Goal: Information Seeking & Learning: Learn about a topic

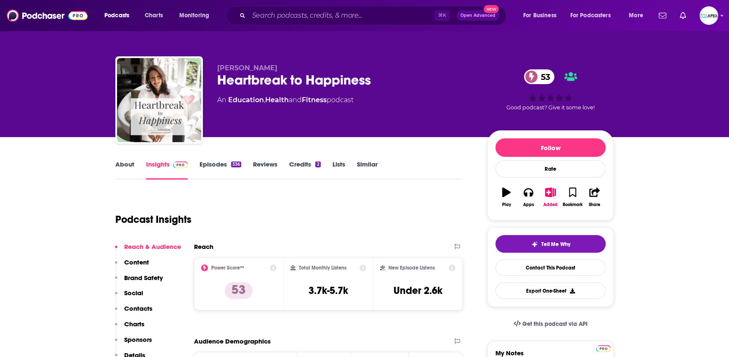
click at [128, 165] on link "About" at bounding box center [124, 169] width 19 height 19
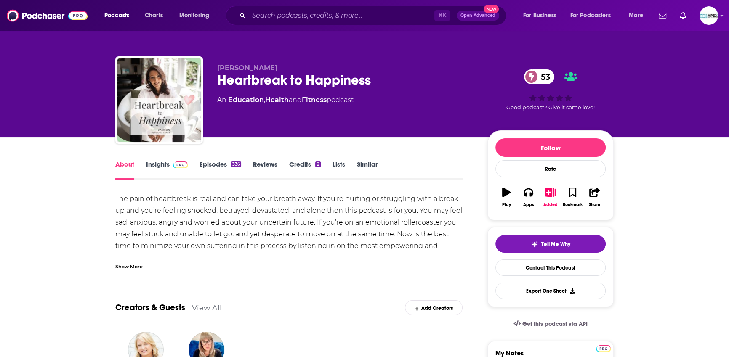
click at [131, 267] on div "Show More" at bounding box center [128, 266] width 27 height 8
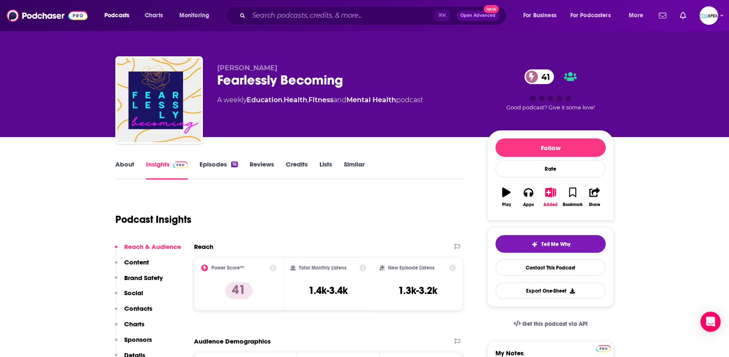
click at [119, 164] on link "About" at bounding box center [124, 169] width 19 height 19
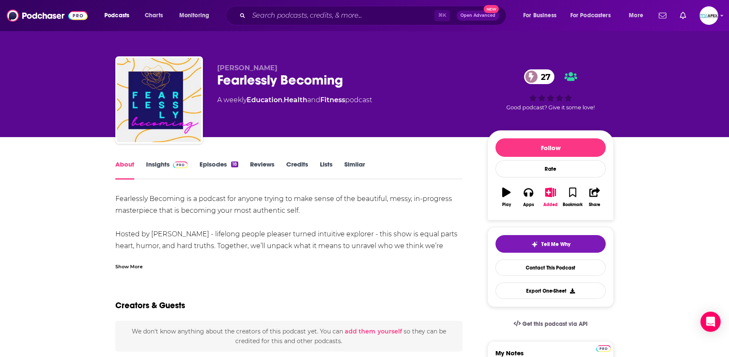
click at [132, 266] on div "Show More" at bounding box center [128, 266] width 27 height 8
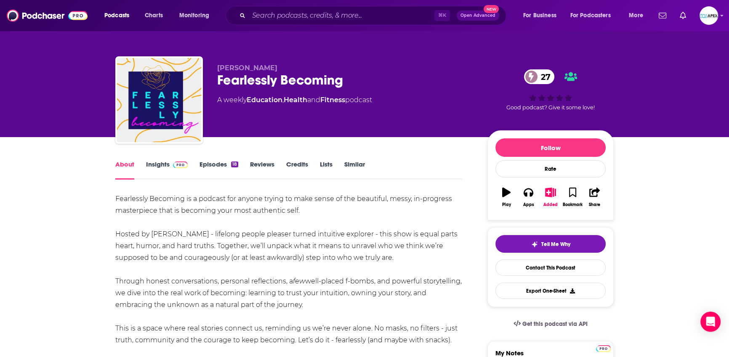
click at [216, 164] on link "Episodes 18" at bounding box center [219, 169] width 39 height 19
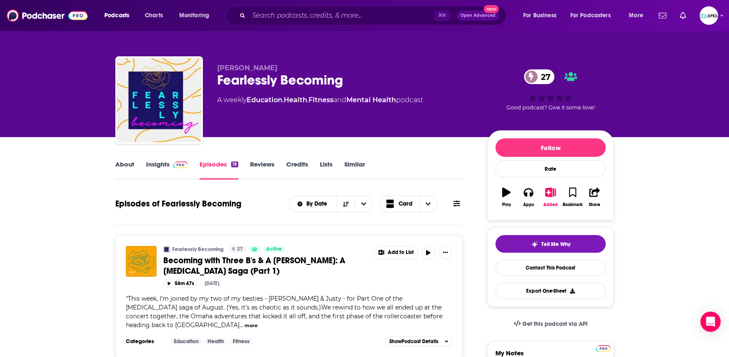
click at [130, 167] on link "About" at bounding box center [124, 169] width 19 height 19
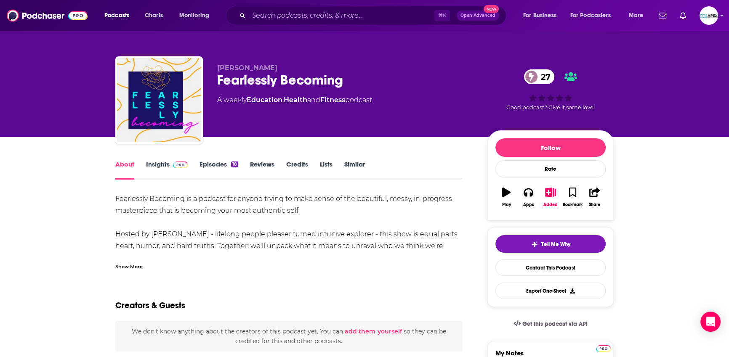
click at [162, 171] on link "Insights" at bounding box center [167, 169] width 42 height 19
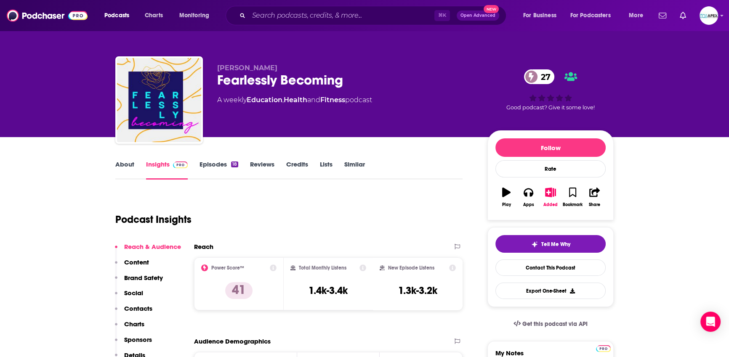
click at [122, 164] on link "About" at bounding box center [124, 169] width 19 height 19
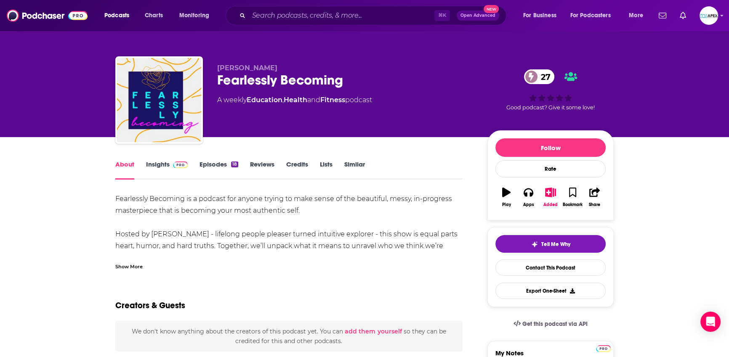
drag, startPoint x: 220, startPoint y: 69, endPoint x: 296, endPoint y: 70, distance: 75.4
click at [296, 70] on p "[PERSON_NAME]" at bounding box center [345, 68] width 257 height 8
click at [288, 71] on p "[PERSON_NAME]" at bounding box center [345, 68] width 257 height 8
drag, startPoint x: 344, startPoint y: 80, endPoint x: 209, endPoint y: 68, distance: 135.7
click at [209, 68] on div "[PERSON_NAME] Fearlessly Becoming 27 A weekly Education , Health and Fitness po…" at bounding box center [364, 101] width 499 height 91
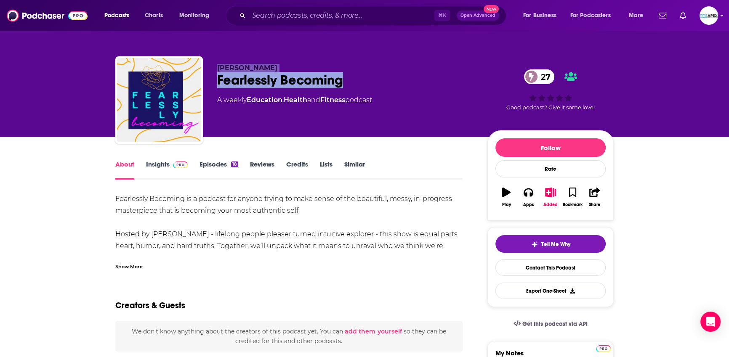
copy div "[PERSON_NAME] Fearlessly Becoming"
click at [327, 167] on link "Lists" at bounding box center [326, 169] width 13 height 19
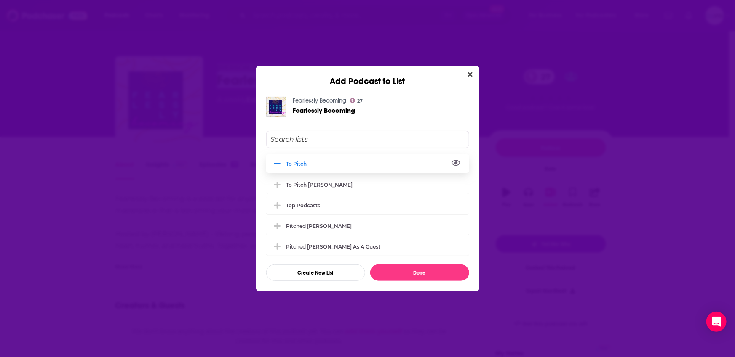
click at [308, 165] on button "View Link" at bounding box center [309, 165] width 5 height 1
click at [420, 275] on button "Done" at bounding box center [419, 273] width 99 height 16
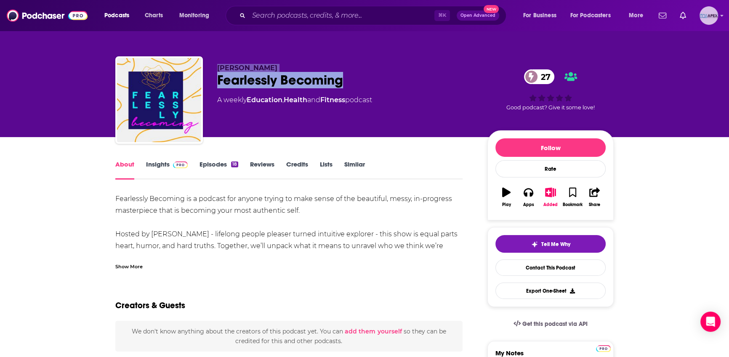
click at [712, 17] on img "Logged in as Apex" at bounding box center [709, 15] width 19 height 19
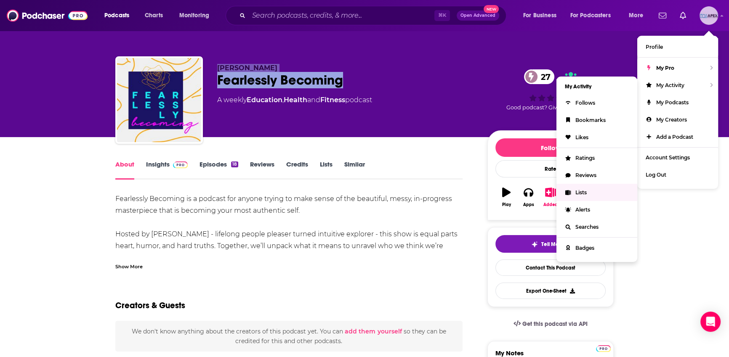
click at [583, 195] on link "Lists" at bounding box center [597, 192] width 81 height 17
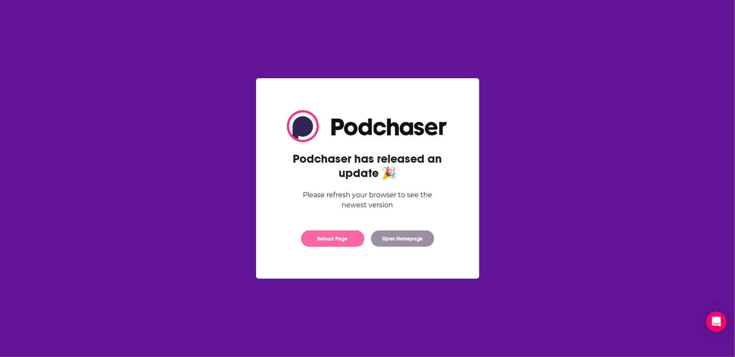
click at [349, 242] on button "Reload Page" at bounding box center [332, 239] width 63 height 16
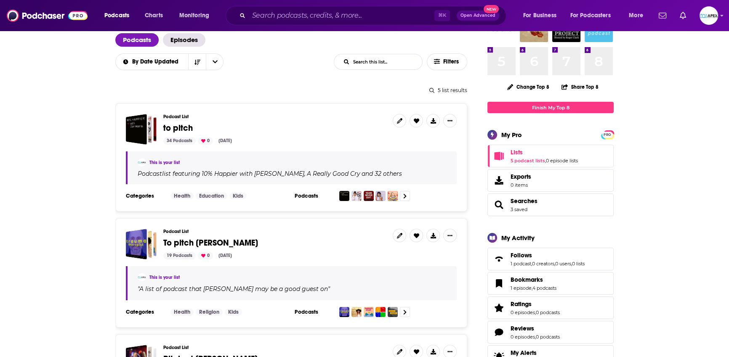
scroll to position [55, 0]
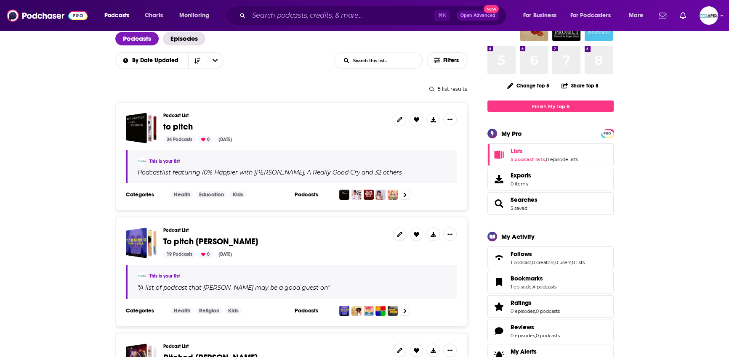
click at [281, 120] on div "Podcast List to pitch 34 Podcasts 0 Aug 28, 2025" at bounding box center [274, 128] width 223 height 31
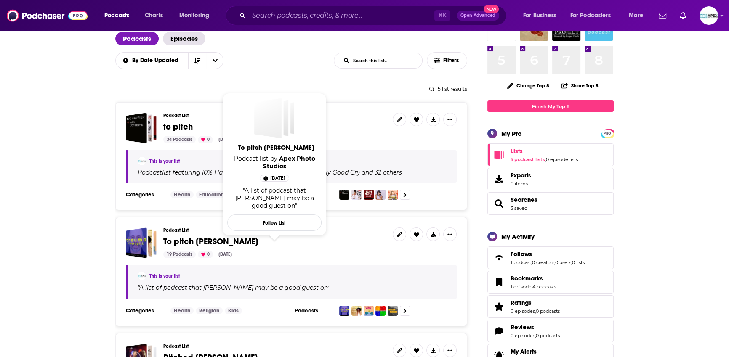
click at [184, 237] on span "To pitch [PERSON_NAME]" at bounding box center [210, 242] width 95 height 11
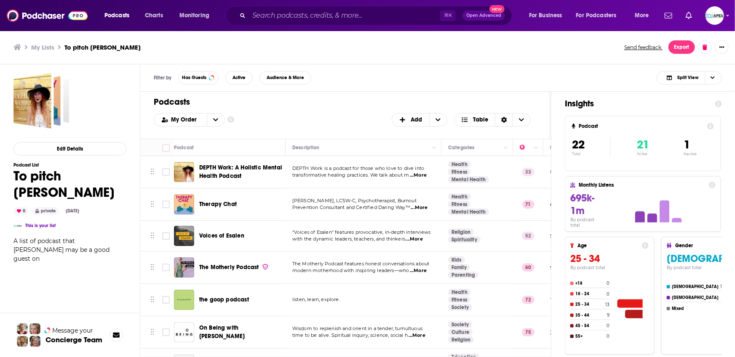
click at [246, 168] on span "DEPTH Work: A Holistic Mental Health Podcast" at bounding box center [240, 172] width 83 height 16
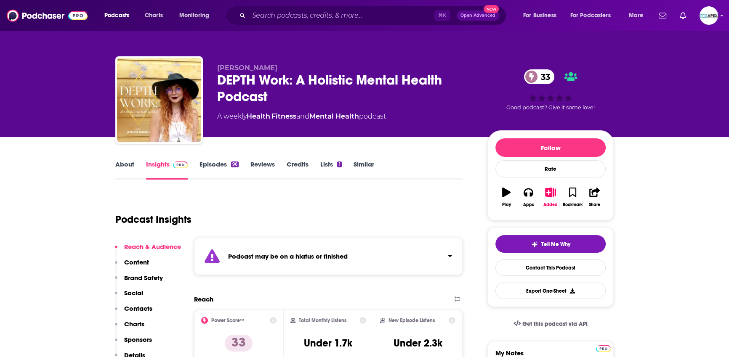
scroll to position [1, 0]
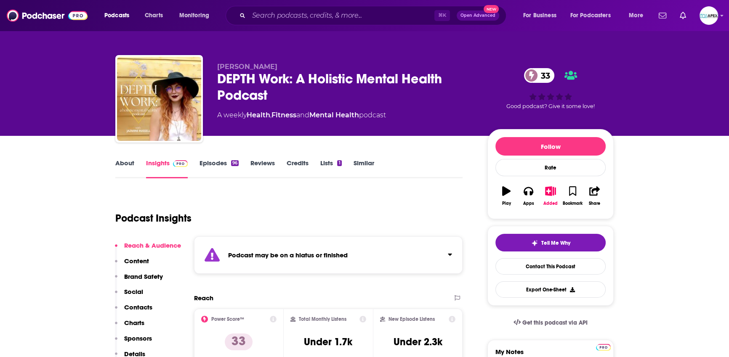
click at [123, 165] on link "About" at bounding box center [124, 168] width 19 height 19
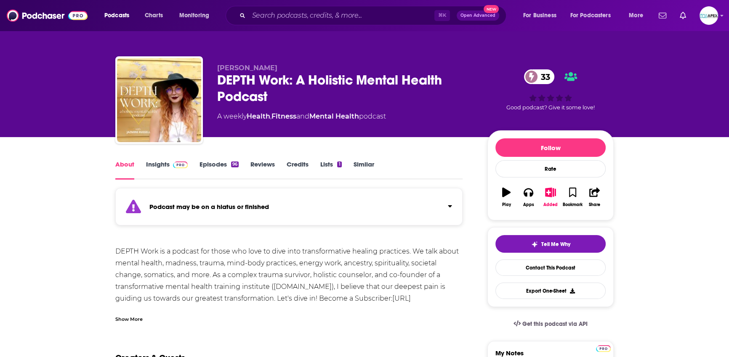
click at [214, 168] on link "Episodes 96" at bounding box center [219, 169] width 39 height 19
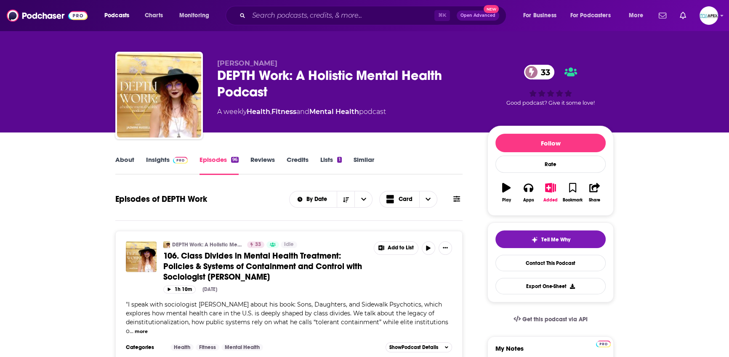
scroll to position [6, 0]
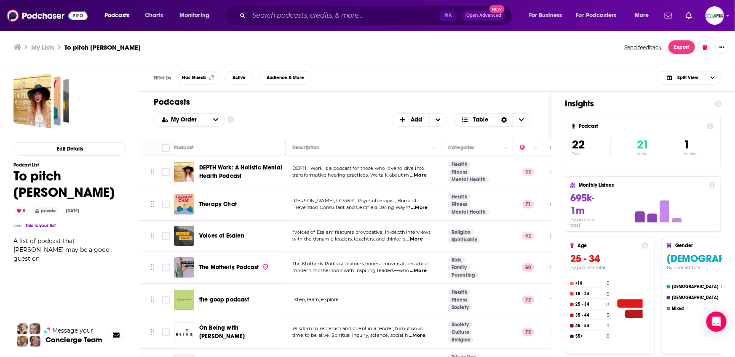
click at [234, 206] on span "Therapy Chat" at bounding box center [217, 204] width 37 height 7
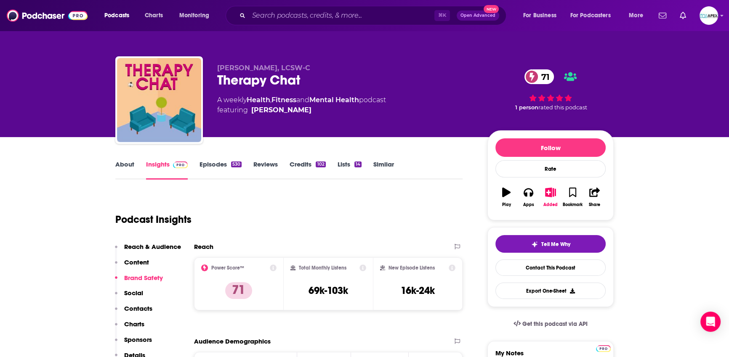
click at [128, 172] on link "About" at bounding box center [124, 169] width 19 height 19
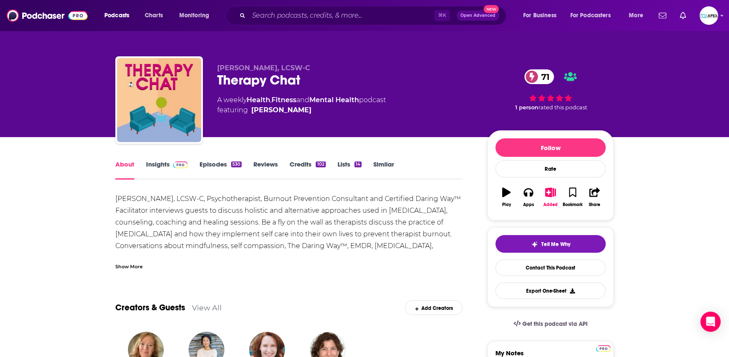
click at [120, 267] on div "Show More" at bounding box center [128, 266] width 27 height 8
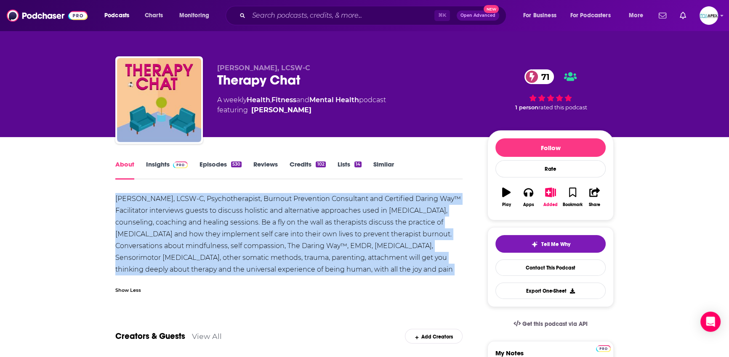
drag, startPoint x: 441, startPoint y: 270, endPoint x: 99, endPoint y: 193, distance: 350.4
copy div "Laura Reagan, LCSW-C, Psychotherapist, Burnout Prevention Consultant and Certif…"
